Goal: Navigation & Orientation: Find specific page/section

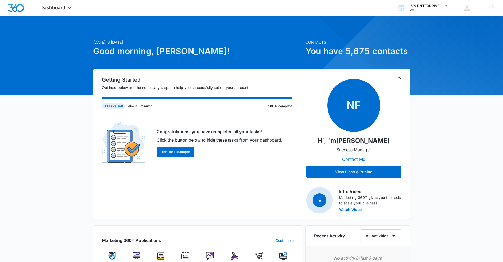
click at [54, 10] on div "Dashboard Apps Reputation Websites Forms CRM Email Social Shop Content Ads Inte…" at bounding box center [56, 8] width 48 height 16
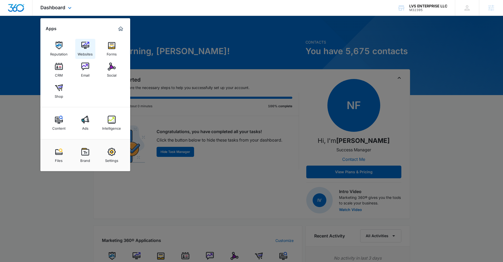
click at [83, 44] on img at bounding box center [85, 45] width 8 height 8
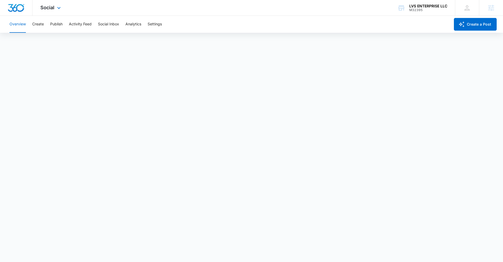
click at [48, 4] on div "Social Apps Reputation Websites Forms CRM Email Social Shop Content Ads Intelli…" at bounding box center [50, 8] width 37 height 16
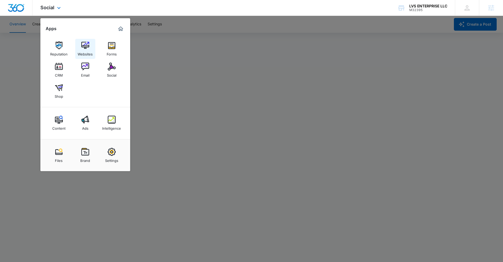
click at [83, 41] on img at bounding box center [85, 45] width 8 height 8
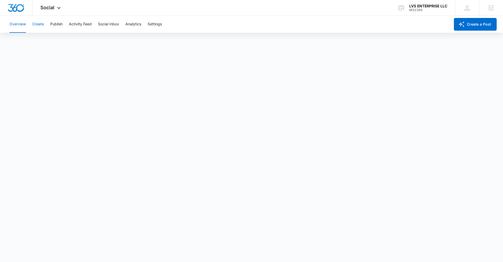
click at [37, 24] on button "Create" at bounding box center [38, 24] width 12 height 17
click at [47, 40] on button "Approvals" at bounding box center [52, 40] width 18 height 15
click at [54, 22] on button "Publish" at bounding box center [56, 24] width 12 height 17
click at [44, 9] on span "Social" at bounding box center [47, 8] width 14 height 6
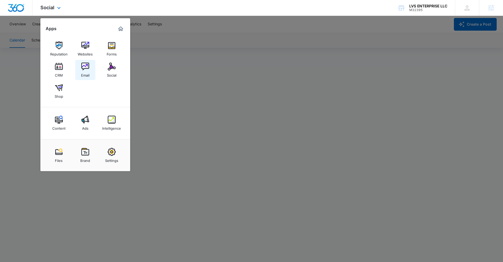
click at [87, 63] on img at bounding box center [85, 67] width 8 height 8
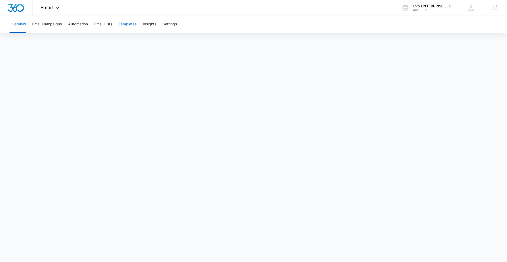
click at [131, 21] on button "Templates" at bounding box center [128, 24] width 18 height 17
click at [13, 23] on button "Overview" at bounding box center [18, 24] width 16 height 17
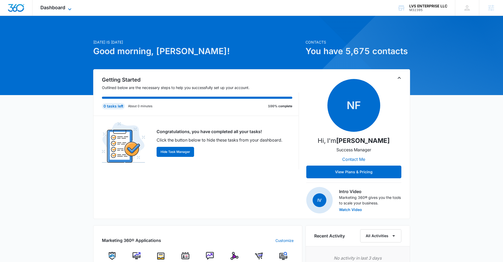
click at [72, 6] on icon at bounding box center [70, 9] width 6 height 6
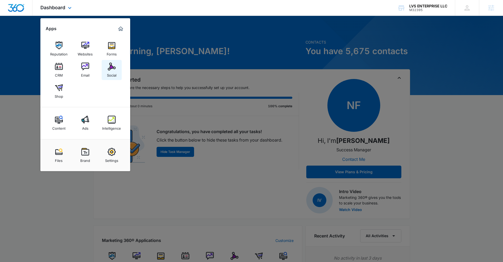
click at [108, 69] on img at bounding box center [112, 67] width 8 height 8
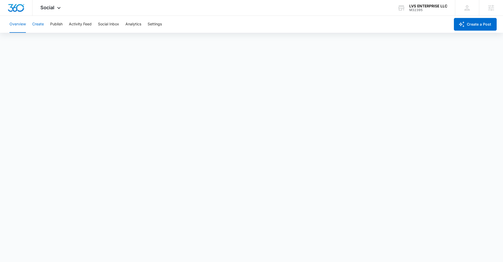
click at [33, 25] on button "Create" at bounding box center [38, 24] width 12 height 17
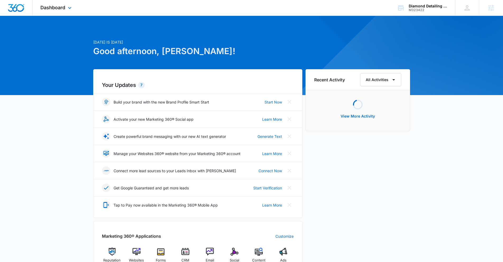
click at [64, 12] on div "Dashboard Apps Reputation Websites Forms CRM Email Social Content Ads Intellige…" at bounding box center [56, 8] width 48 height 16
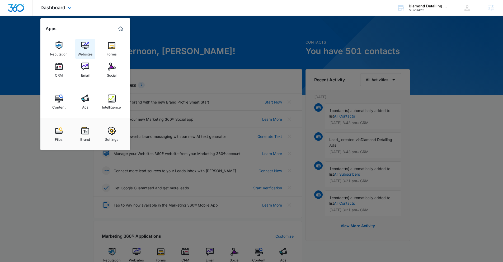
click at [85, 46] on img at bounding box center [85, 45] width 8 height 8
